Goal: Information Seeking & Learning: Check status

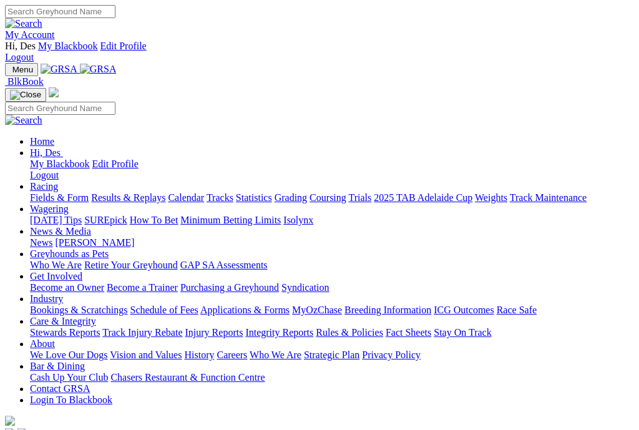
click at [204, 192] on link "Calendar" at bounding box center [186, 197] width 36 height 11
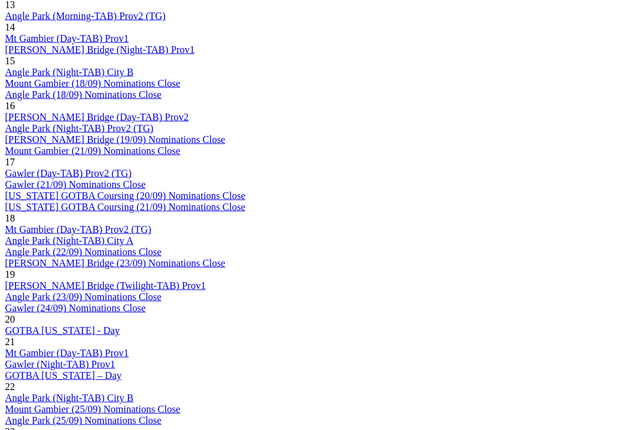
scroll to position [1323, 2]
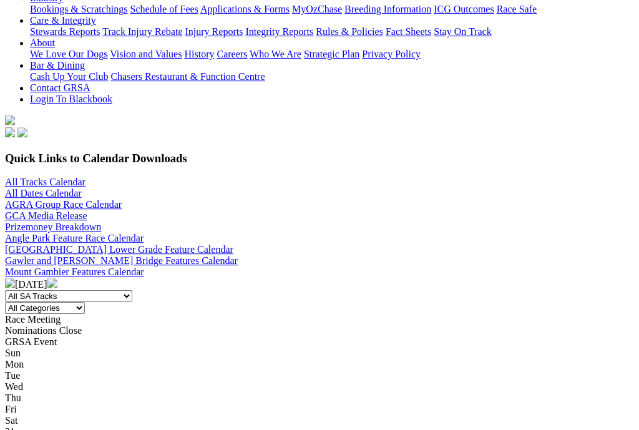
scroll to position [320, 0]
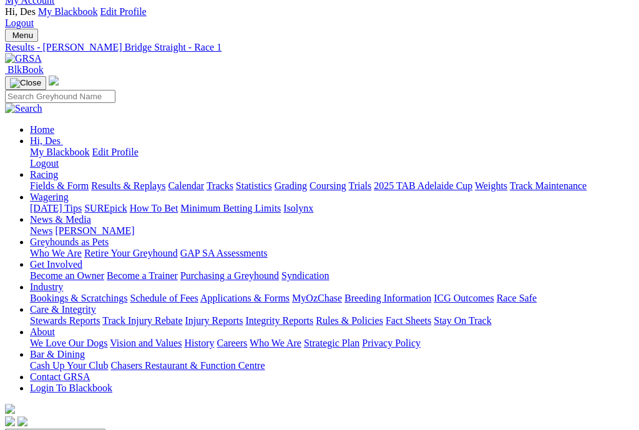
scroll to position [34, 2]
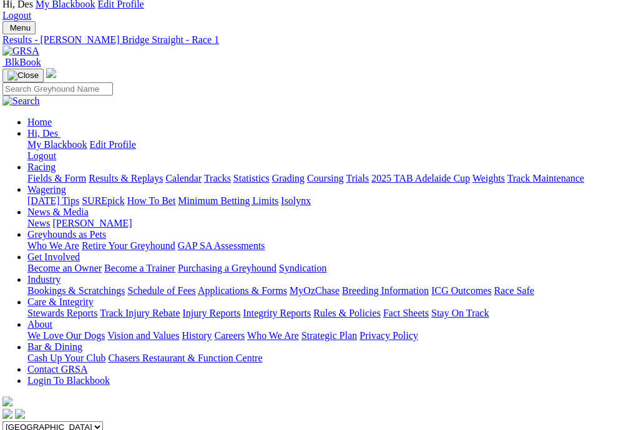
click at [138, 173] on link "Results & Replays" at bounding box center [126, 178] width 74 height 11
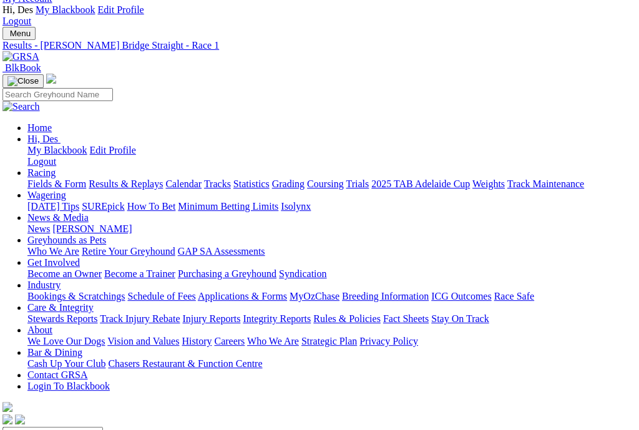
scroll to position [34, 2]
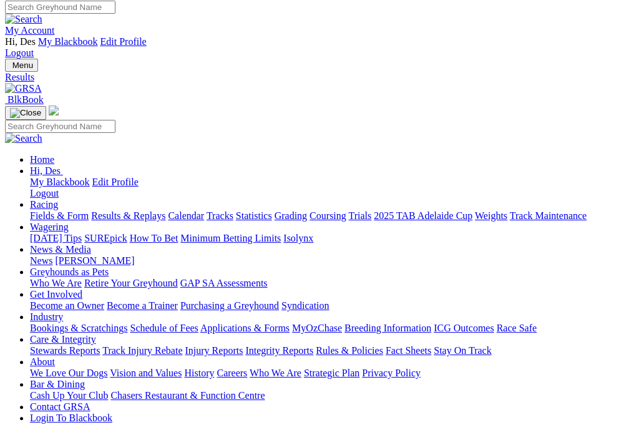
scroll to position [3, 0]
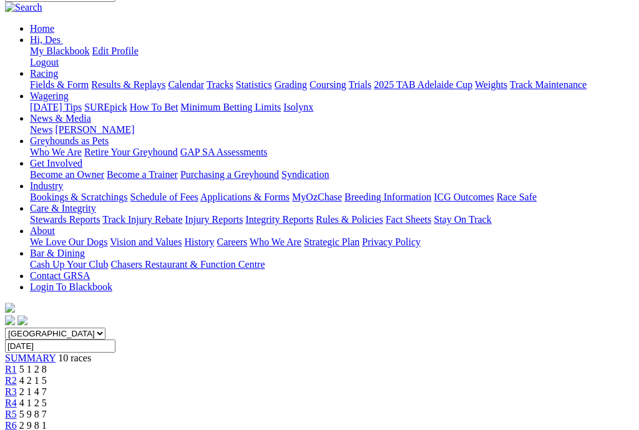
scroll to position [144, 0]
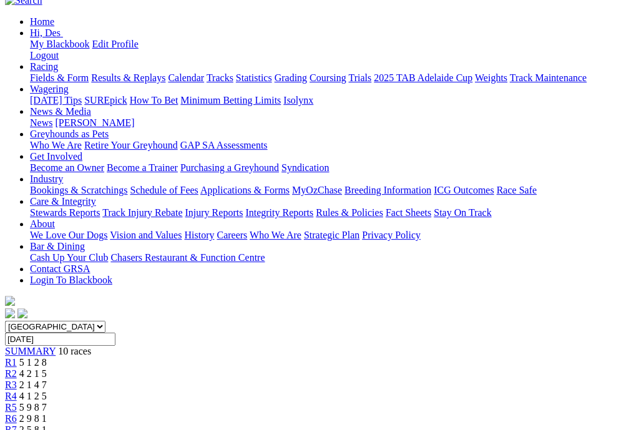
click at [376, 413] on div "R6 2 9 8 1" at bounding box center [319, 418] width 629 height 11
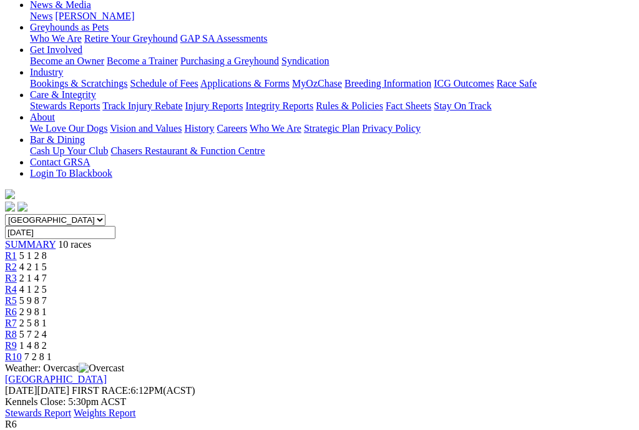
scroll to position [251, 0]
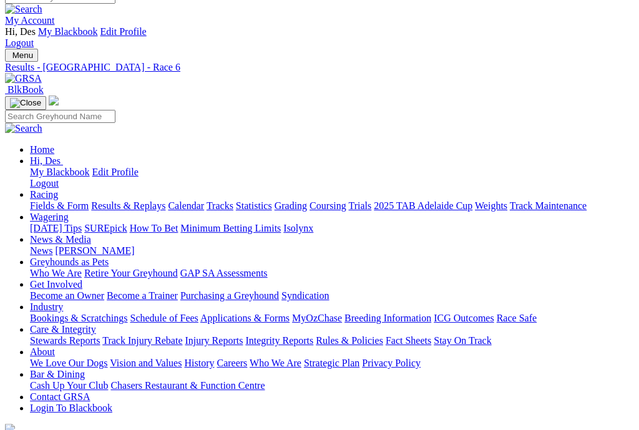
scroll to position [0, 0]
